Goal: Task Accomplishment & Management: Manage account settings

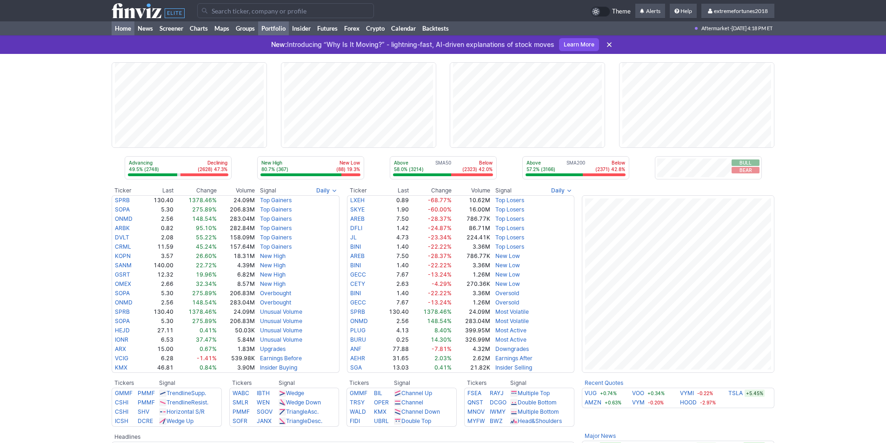
click at [264, 28] on link "Portfolio" at bounding box center [273, 28] width 31 height 14
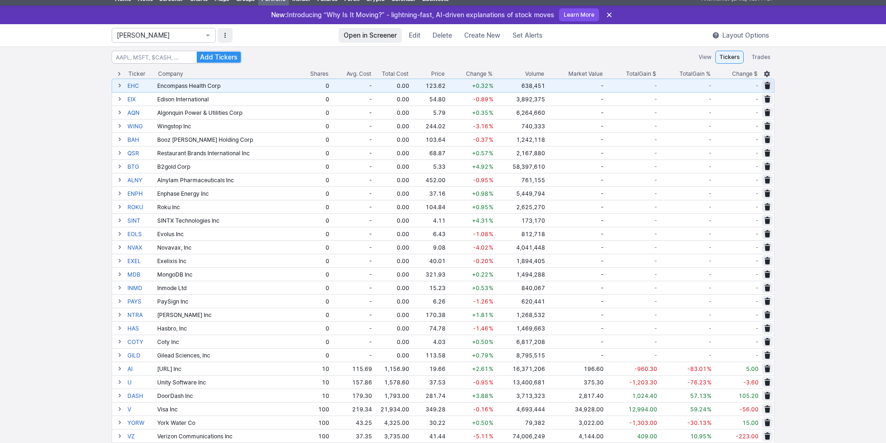
scroll to position [186, 0]
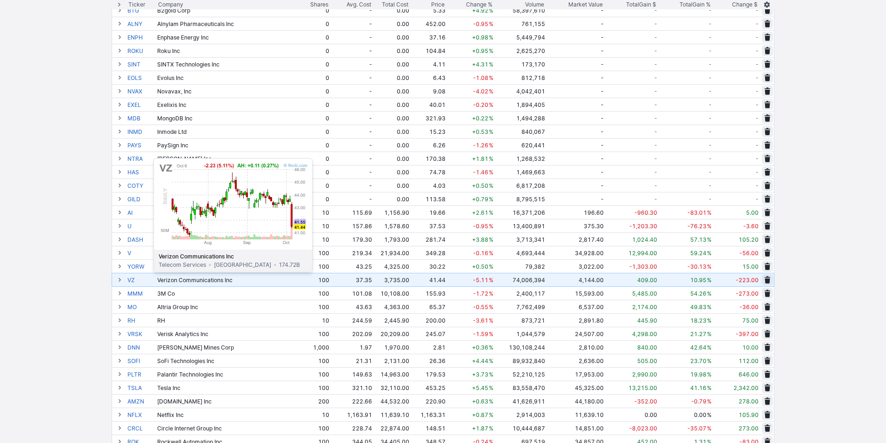
click at [130, 279] on link "VZ" at bounding box center [141, 279] width 28 height 13
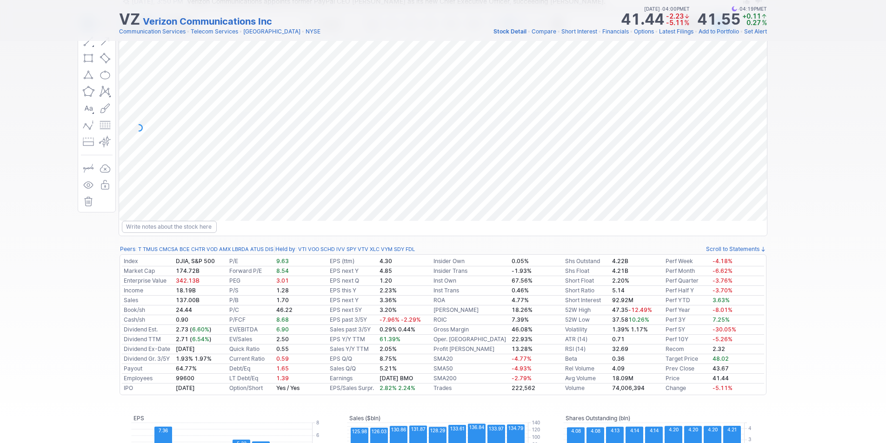
scroll to position [93, 0]
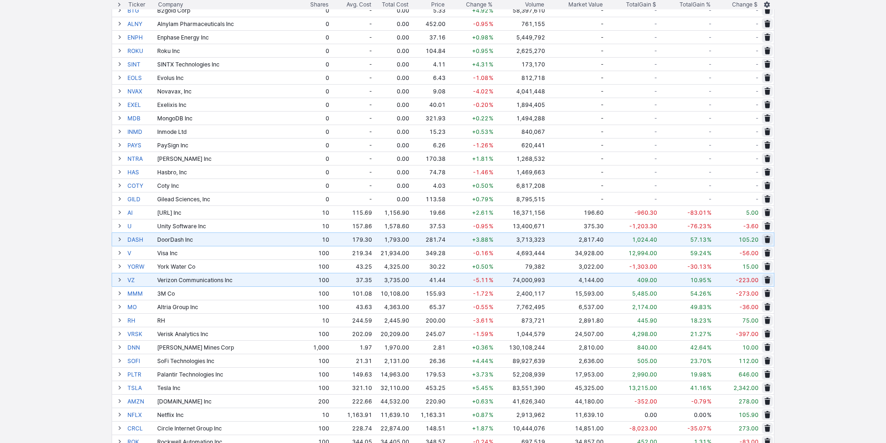
click at [121, 278] on span at bounding box center [120, 279] width 6 height 7
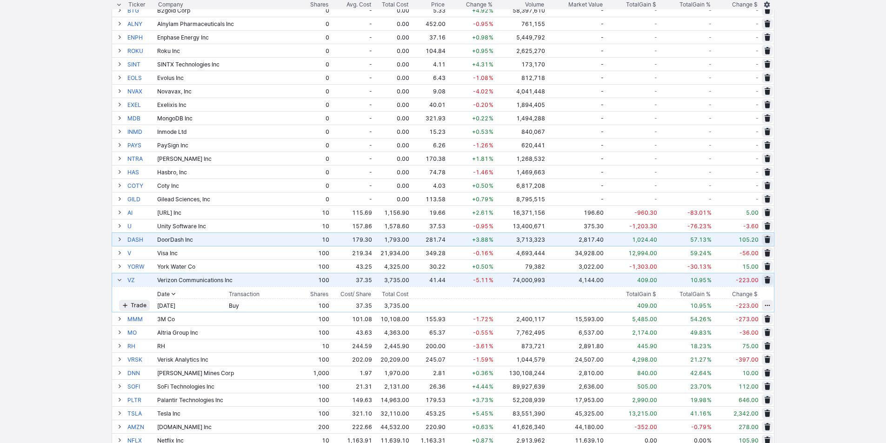
click at [121, 278] on span at bounding box center [120, 279] width 6 height 7
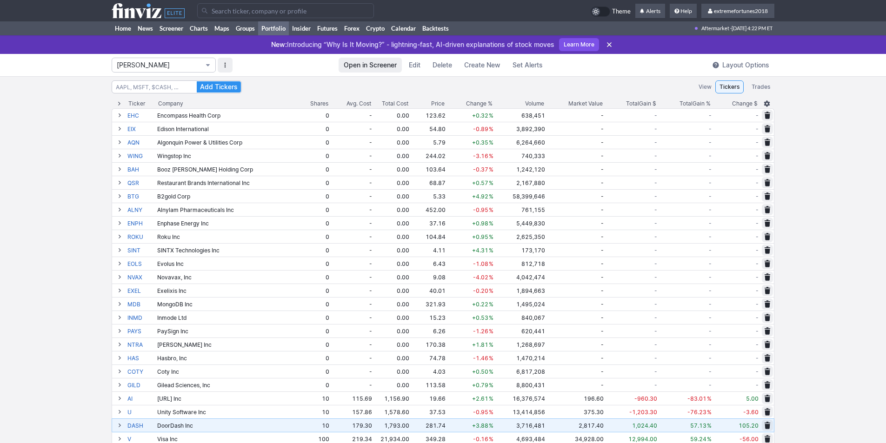
click at [168, 64] on span "Isabel_Watch" at bounding box center [159, 64] width 85 height 9
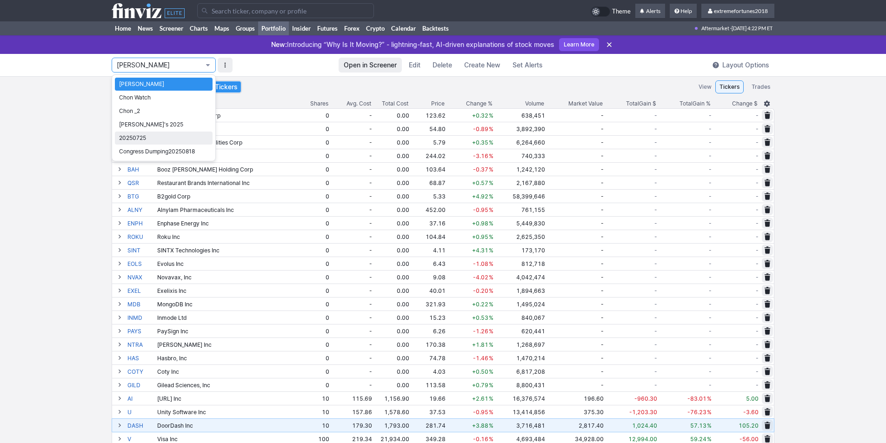
click at [135, 135] on span "20250725" at bounding box center [163, 137] width 89 height 9
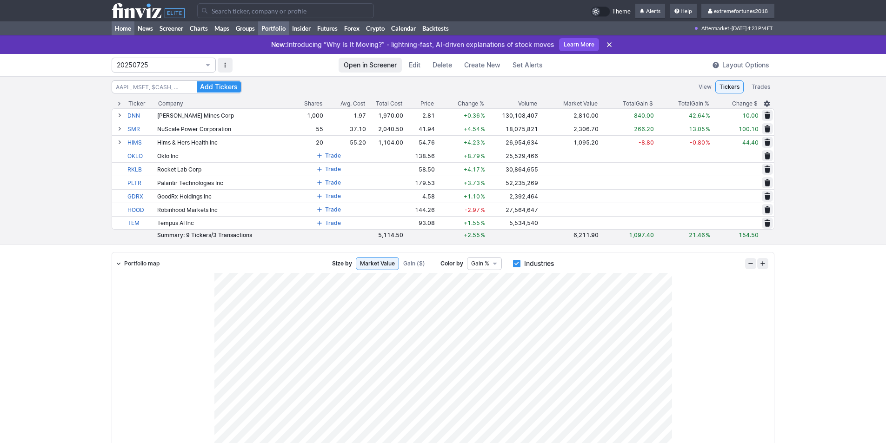
click at [130, 28] on link "Home" at bounding box center [123, 28] width 23 height 14
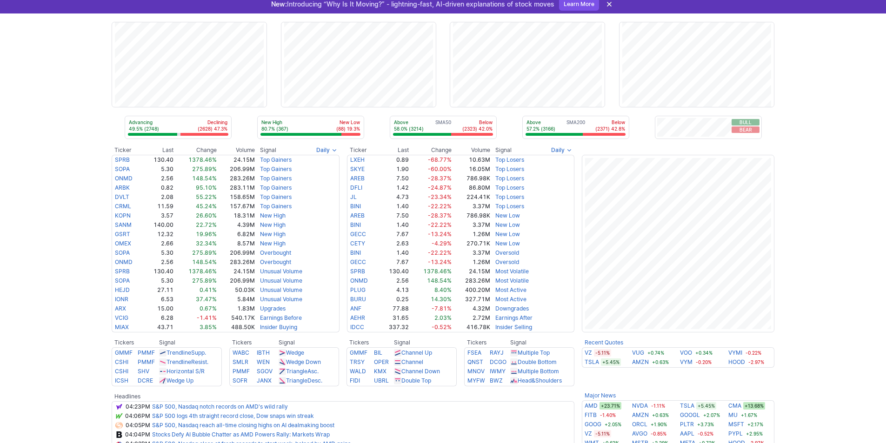
scroll to position [93, 0]
